Goal: Task Accomplishment & Management: Manage account settings

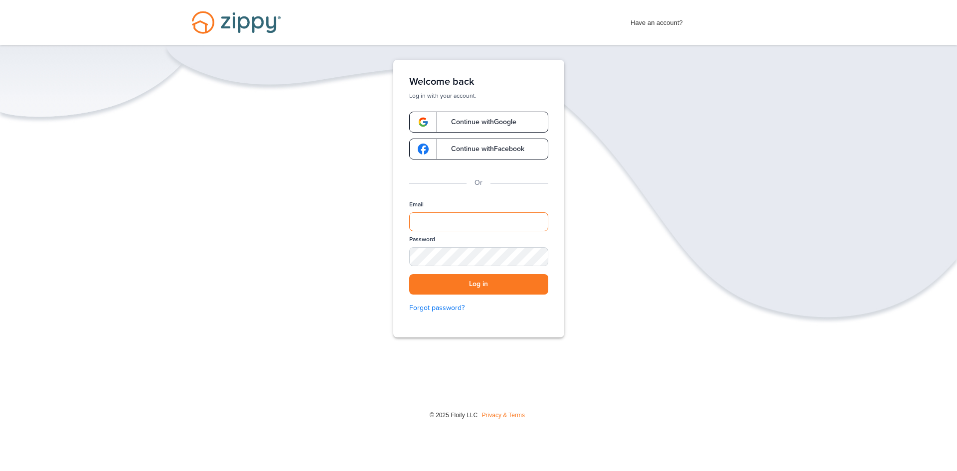
click at [461, 217] on input "Email" at bounding box center [478, 221] width 139 height 19
type input "**********"
click at [479, 290] on button "Log in" at bounding box center [478, 284] width 139 height 20
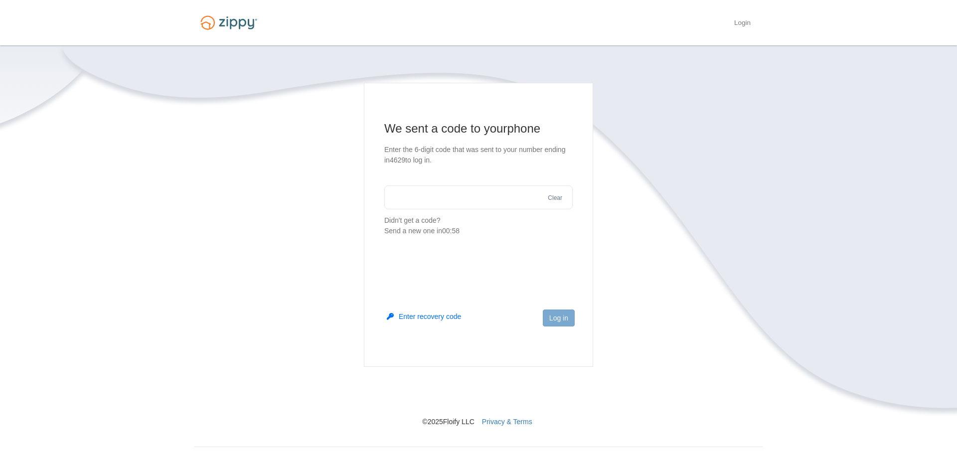
click at [486, 204] on input "text" at bounding box center [478, 197] width 188 height 24
type input "******"
click at [564, 320] on button "Log in" at bounding box center [559, 318] width 32 height 17
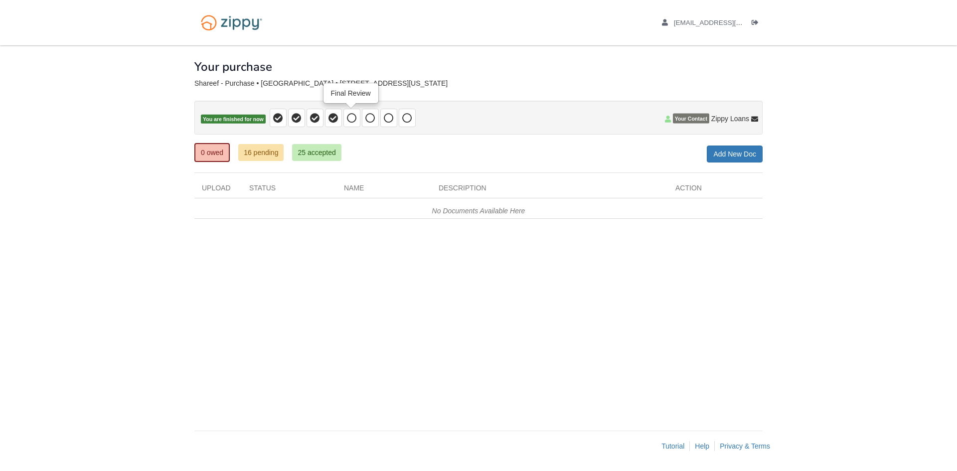
click at [348, 118] on icon at bounding box center [352, 118] width 10 height 10
click at [332, 117] on icon at bounding box center [334, 118] width 10 height 10
click at [274, 150] on link "16 pending" at bounding box center [260, 152] width 45 height 17
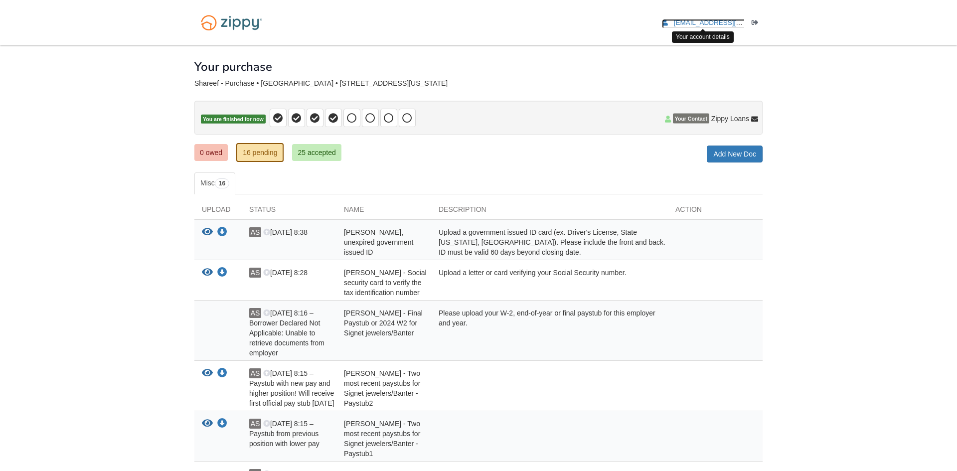
click at [710, 19] on span "[EMAIL_ADDRESS][DOMAIN_NAME]" at bounding box center [731, 22] width 114 height 7
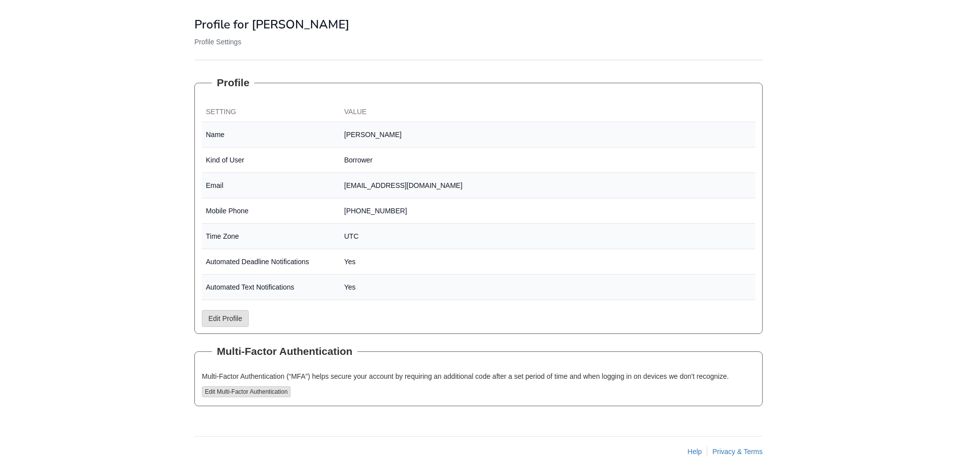
scroll to position [91, 0]
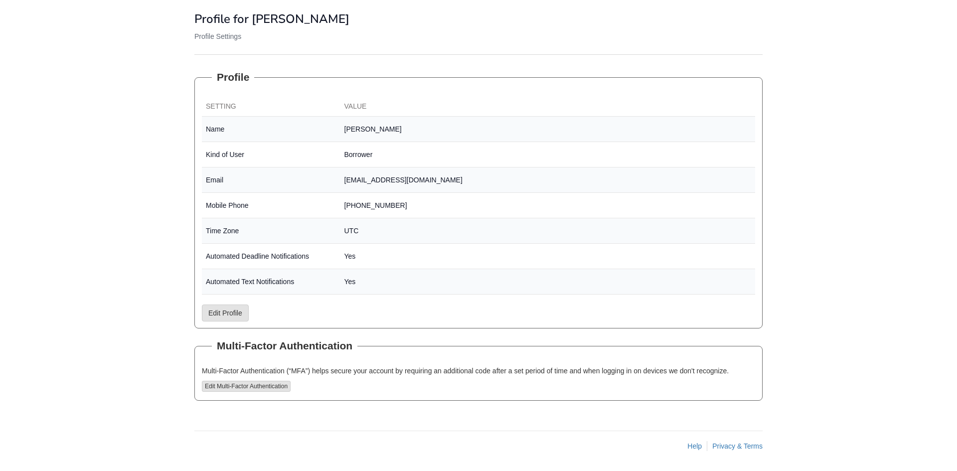
click at [107, 117] on body "[EMAIL_ADDRESS][DOMAIN_NAME] Logout" at bounding box center [478, 190] width 957 height 562
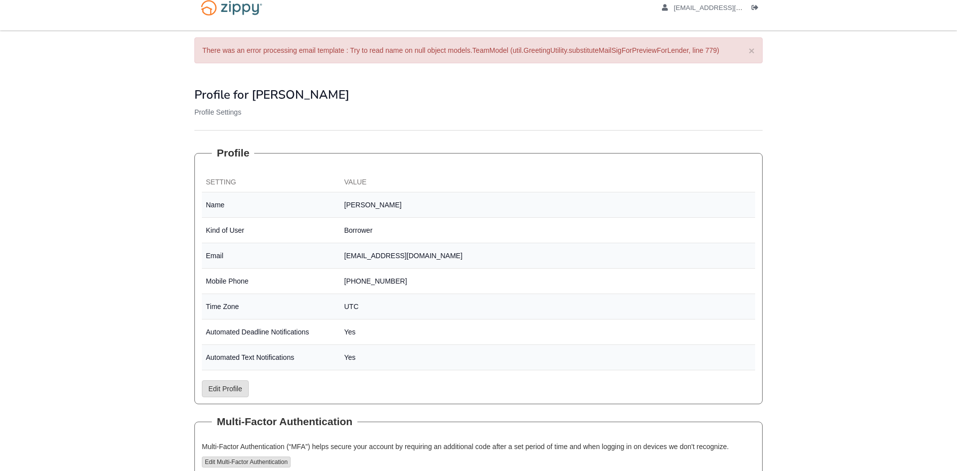
scroll to position [0, 0]
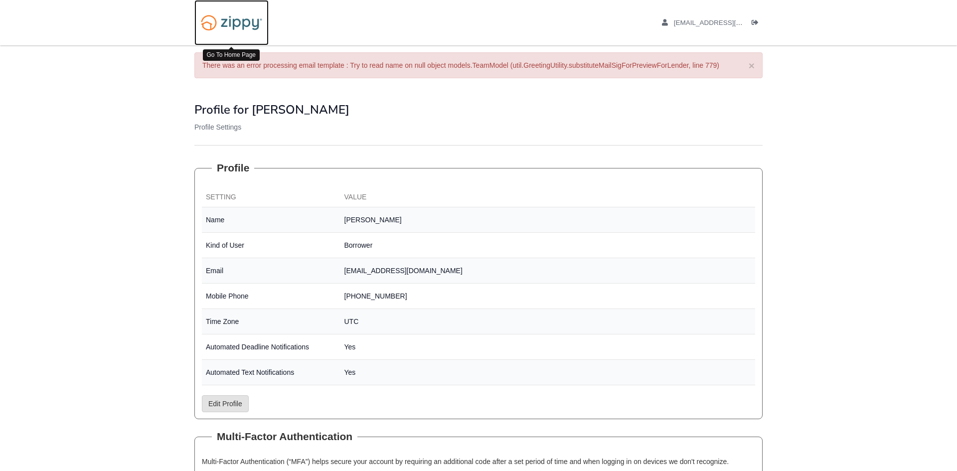
click at [248, 21] on img at bounding box center [231, 22] width 74 height 25
